Goal: Book appointment/travel/reservation

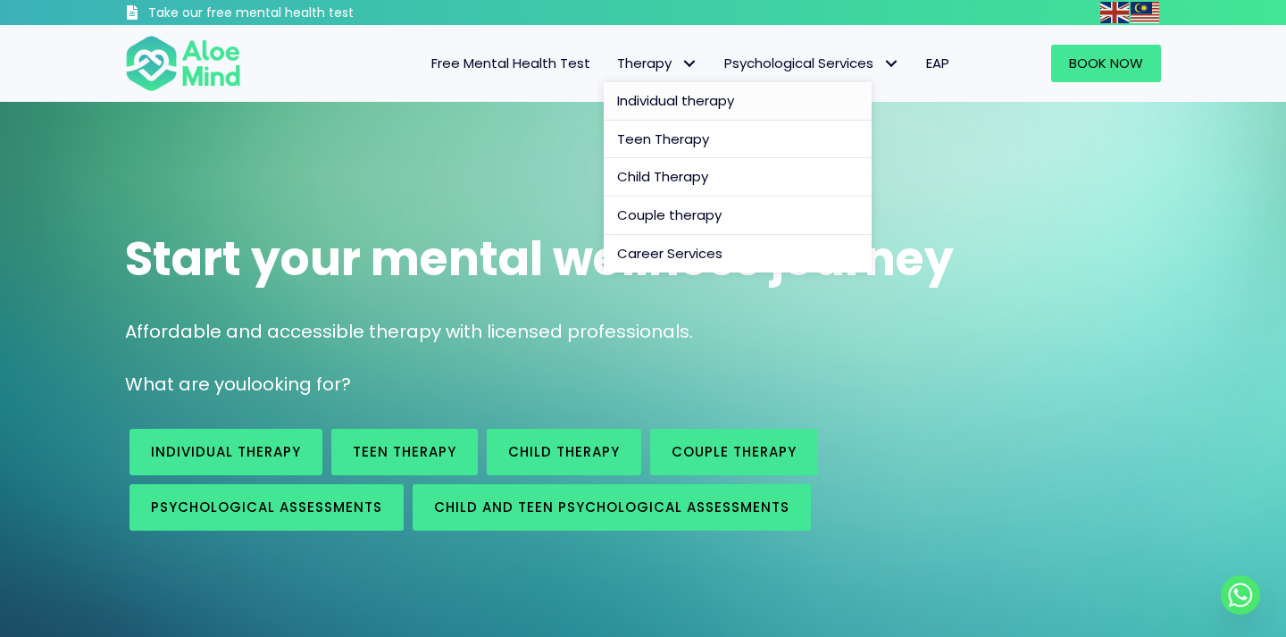
click at [697, 100] on span "Individual therapy" at bounding box center [675, 100] width 117 height 19
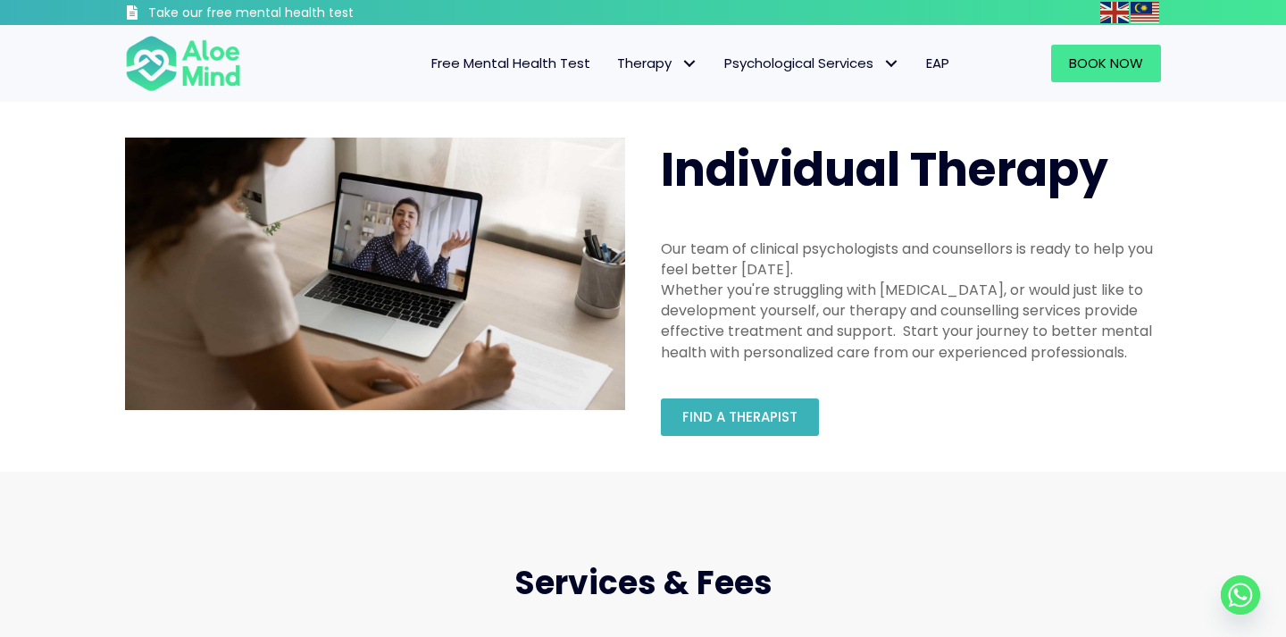
click at [701, 419] on span "Find a therapist" at bounding box center [739, 416] width 115 height 19
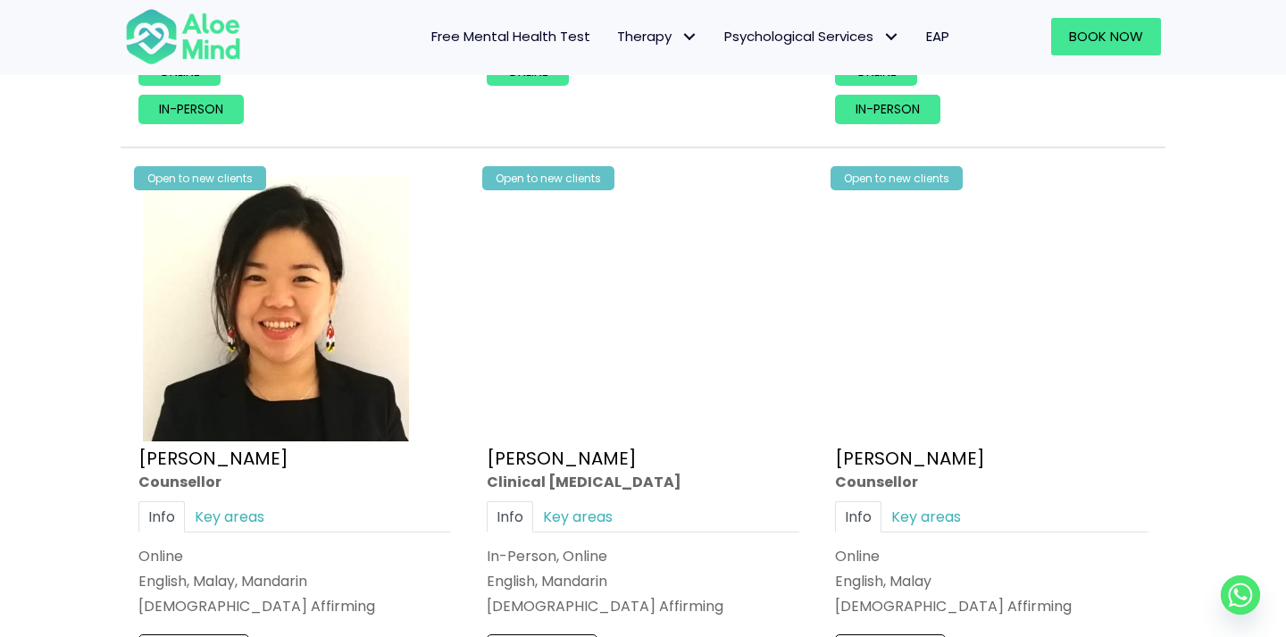
scroll to position [2835, 0]
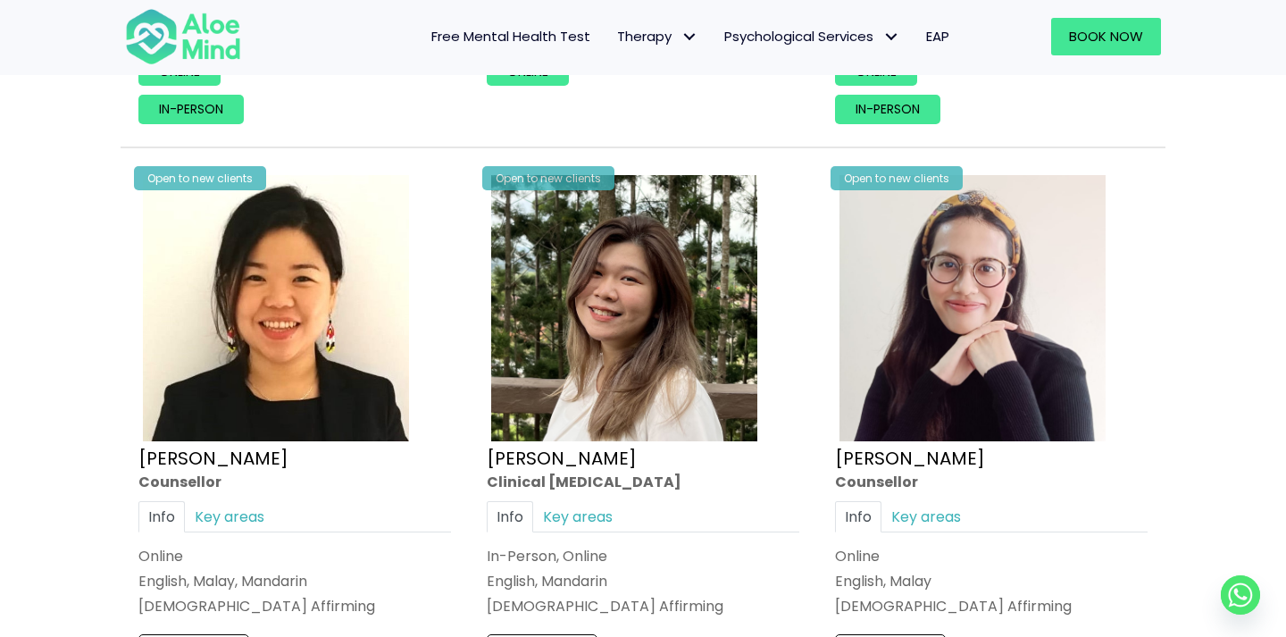
click at [1022, 340] on img at bounding box center [972, 308] width 266 height 266
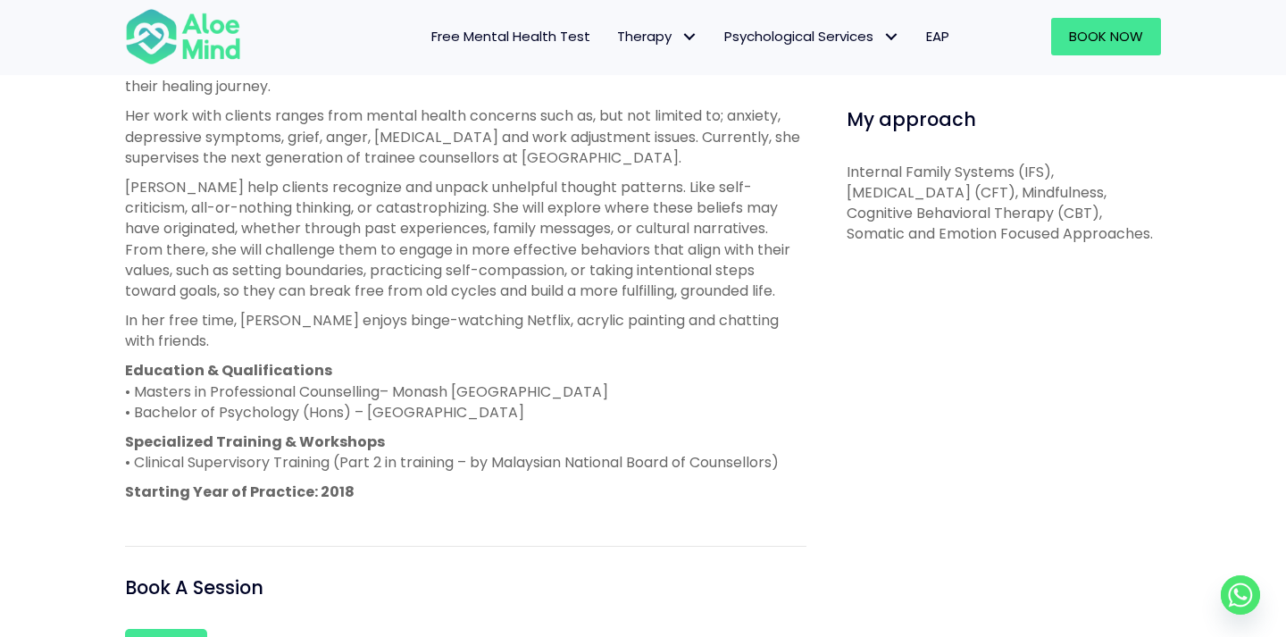
scroll to position [915, 0]
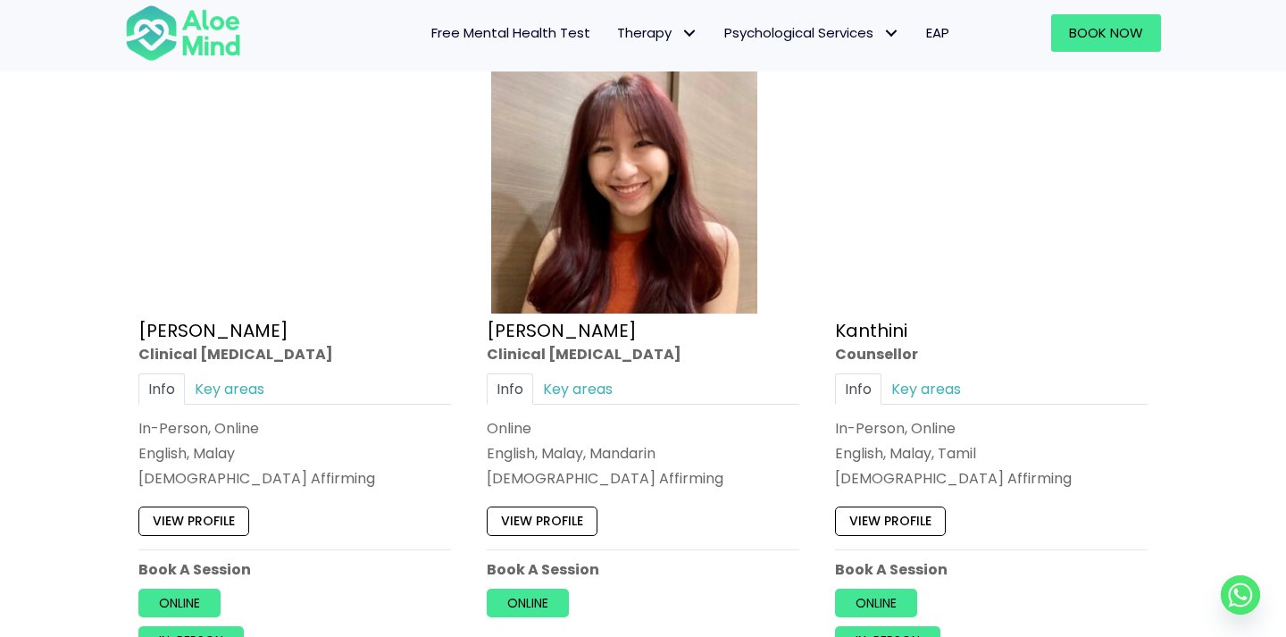
scroll to position [2308, 0]
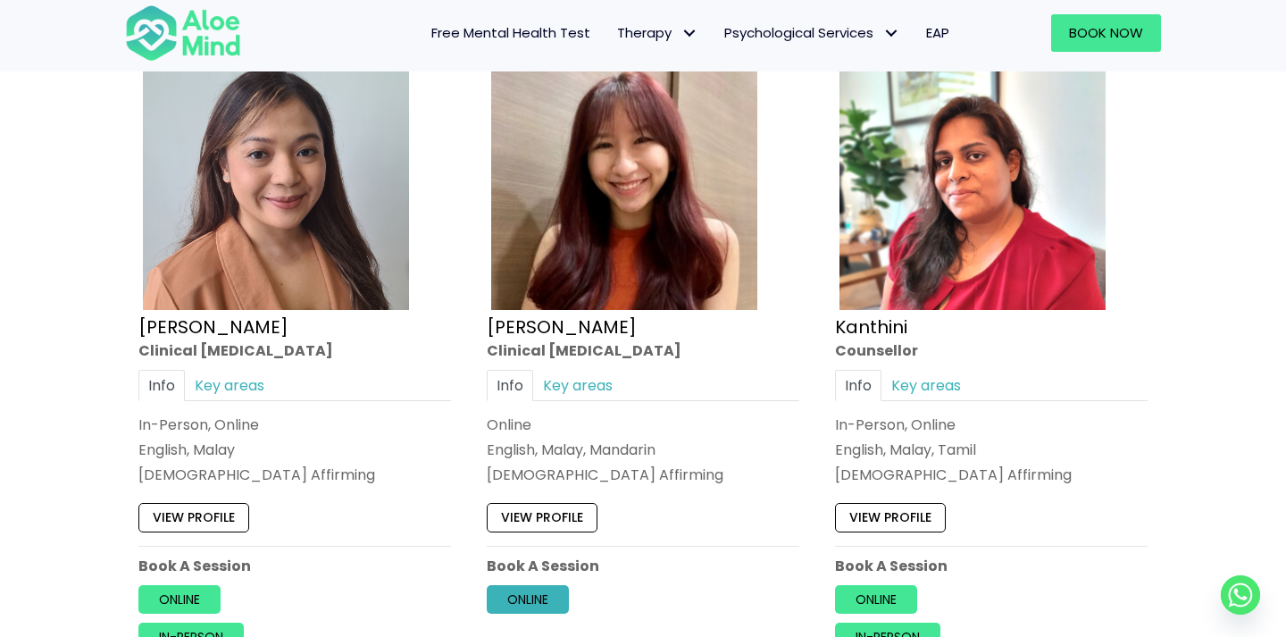
click at [541, 603] on link "Online" at bounding box center [528, 599] width 82 height 29
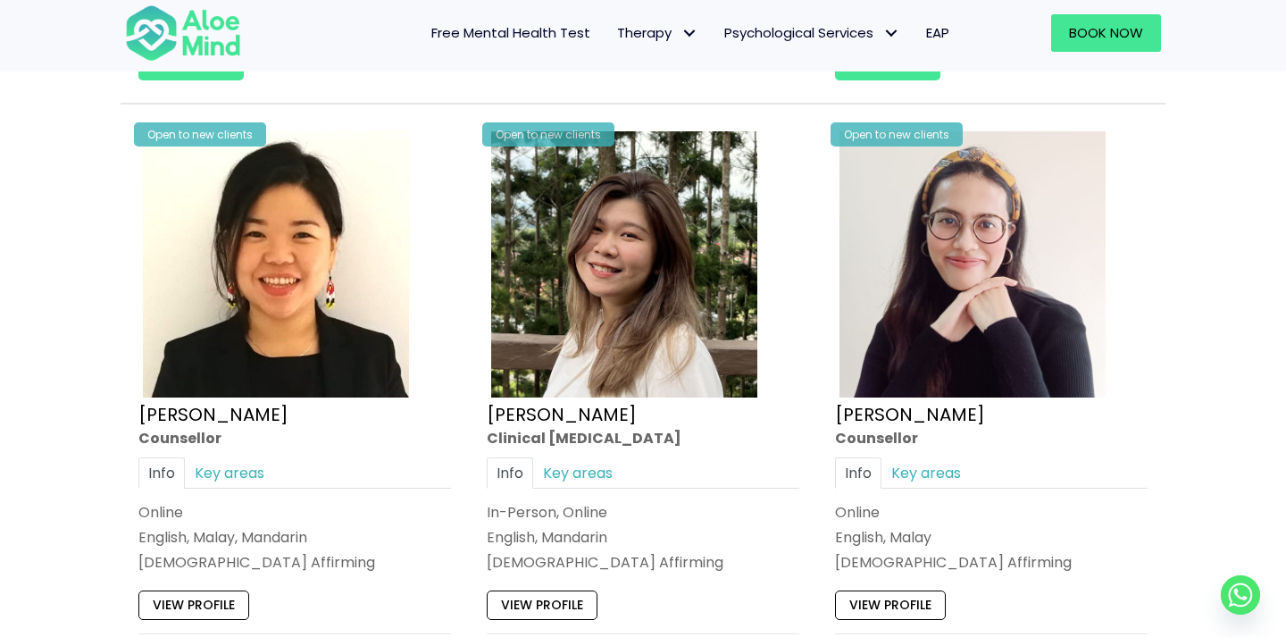
scroll to position [3028, 0]
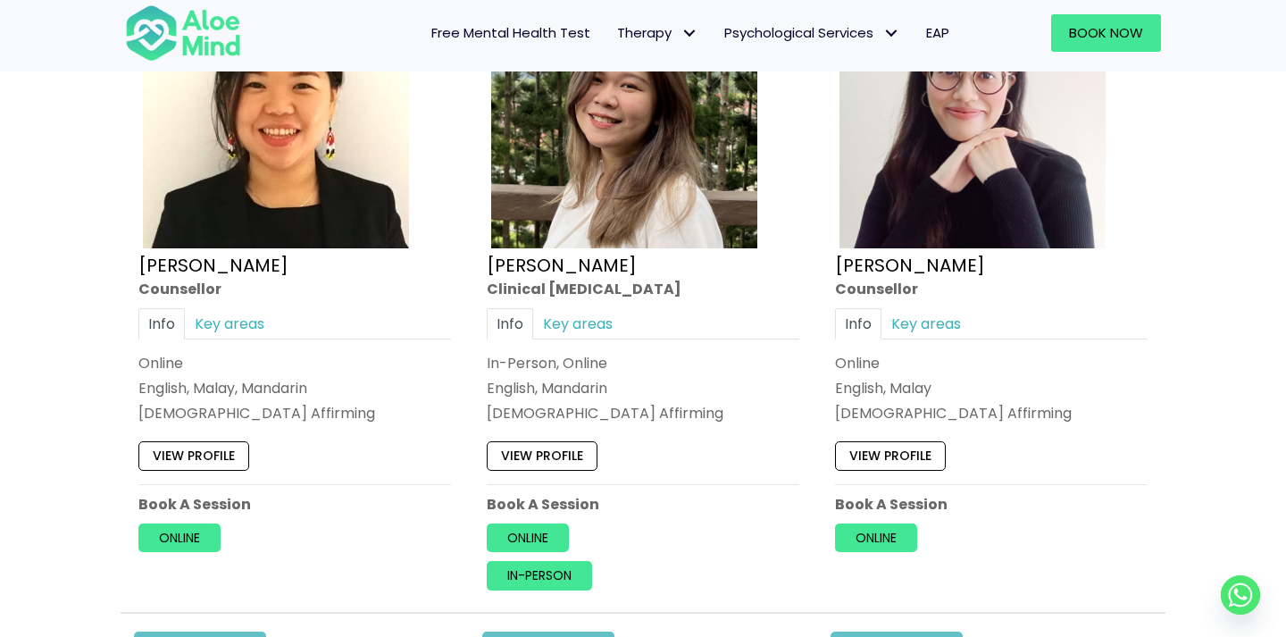
click at [902, 445] on link "View profile" at bounding box center [890, 455] width 111 height 29
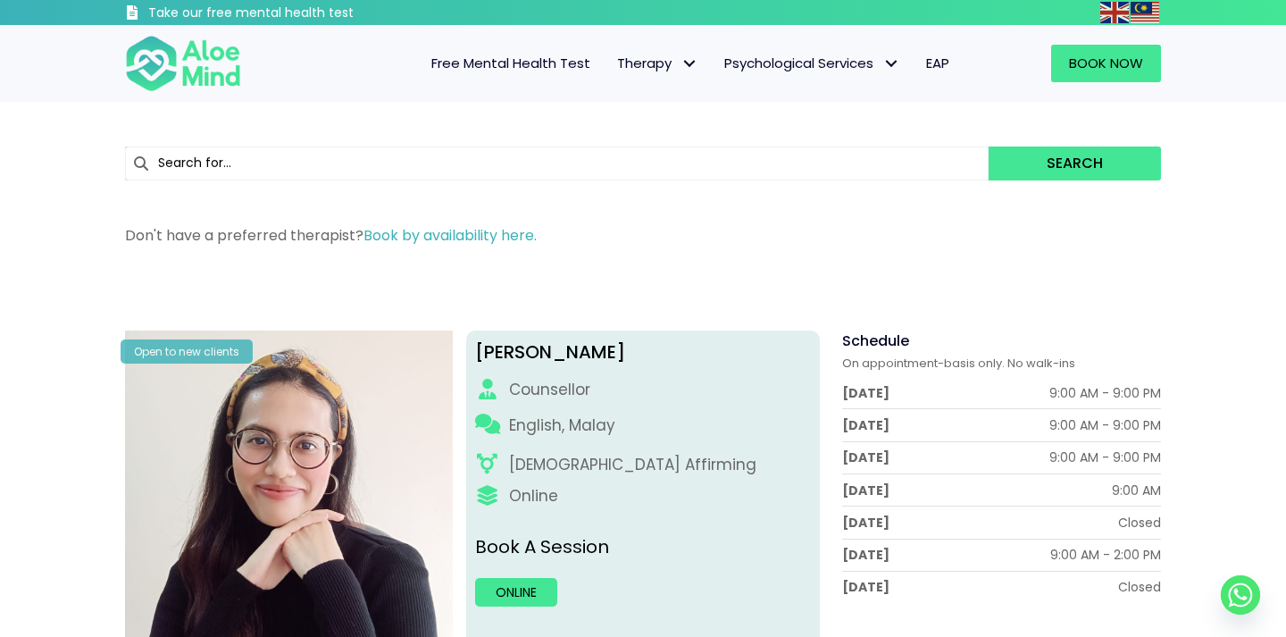
click at [393, 244] on link "Book by availability here." at bounding box center [449, 235] width 173 height 21
